Goal: Information Seeking & Learning: Understand process/instructions

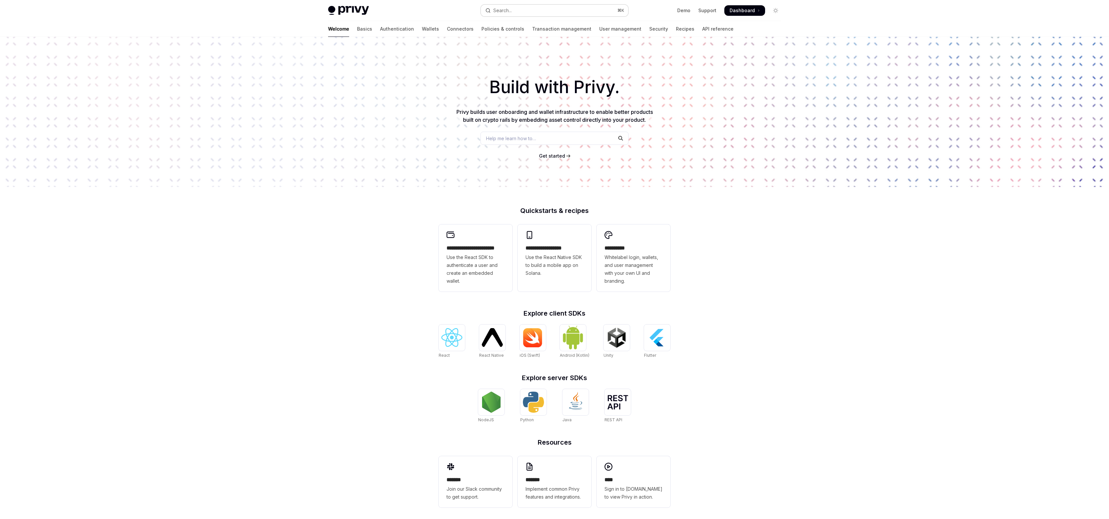
click at [514, 9] on button "Search... ⌘ K" at bounding box center [554, 11] width 147 height 12
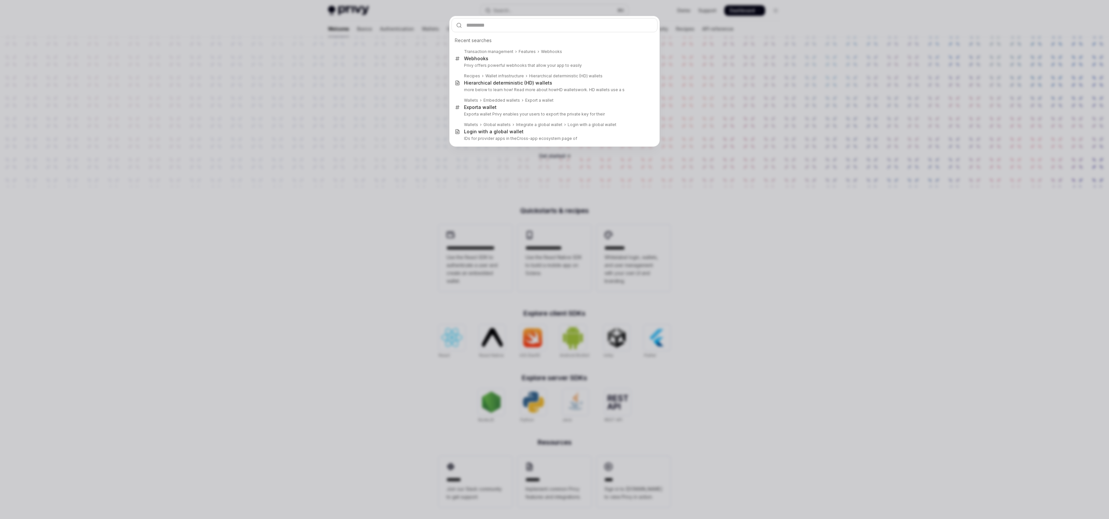
click at [415, 63] on div "Recent searches Transaction management Features Webhooks Webhooks Privy offers …" at bounding box center [554, 259] width 1109 height 519
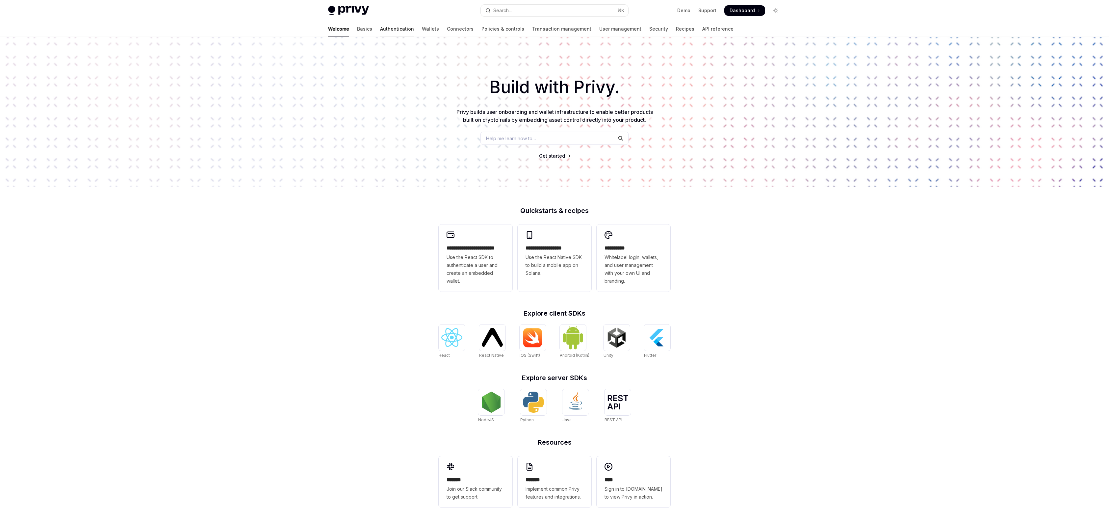
click at [380, 27] on link "Authentication" at bounding box center [397, 29] width 34 height 16
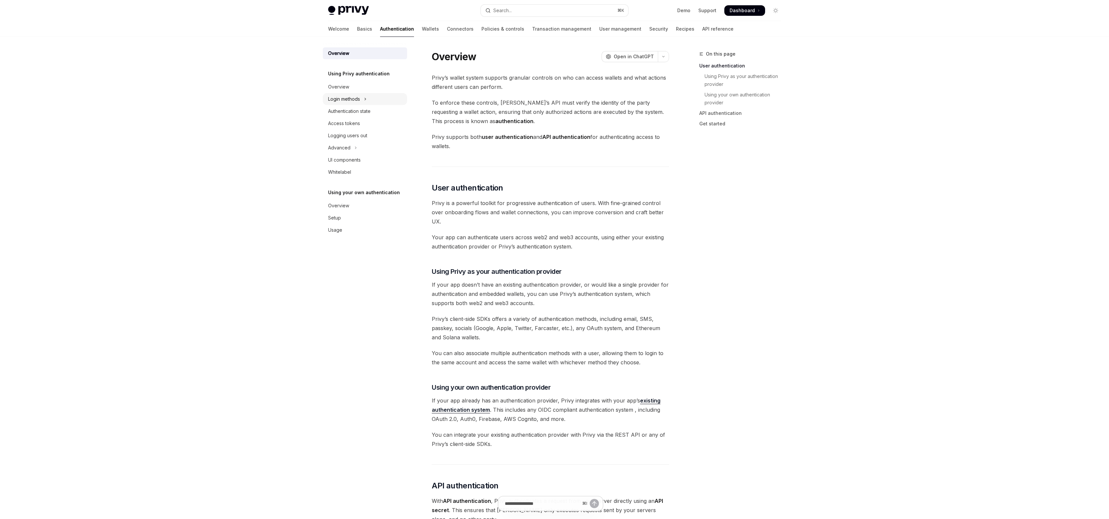
click at [347, 98] on div "Login methods" at bounding box center [344, 99] width 32 height 8
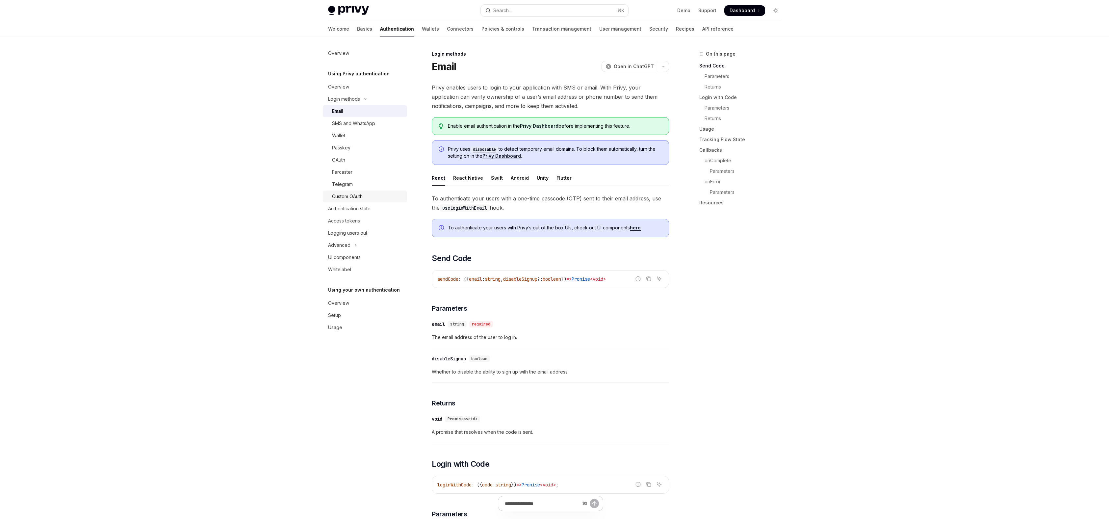
click at [348, 196] on div "Custom OAuth" at bounding box center [347, 197] width 31 height 8
type textarea "*"
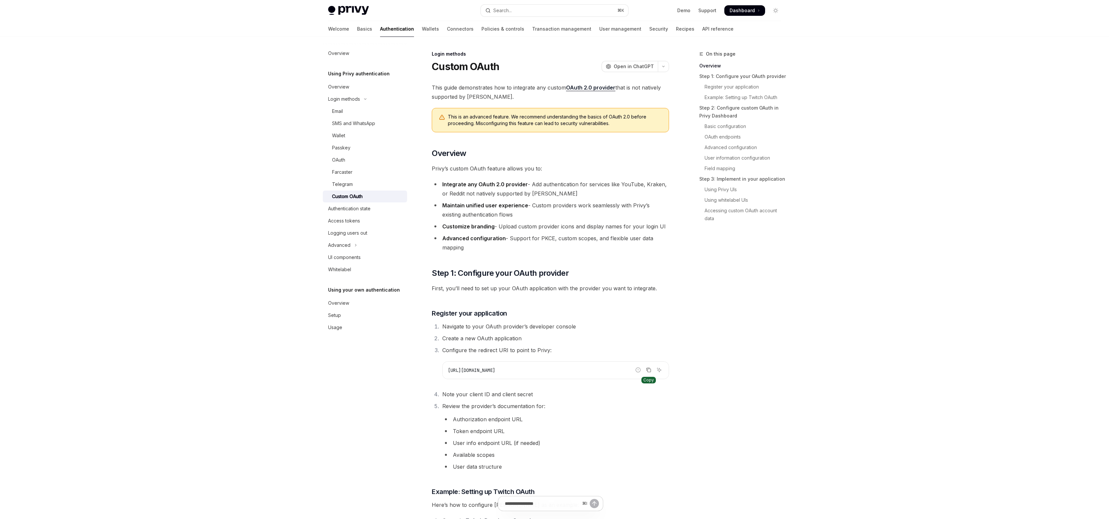
click at [650, 371] on icon "Copy the contents from the code block" at bounding box center [648, 369] width 5 height 5
